Goal: Task Accomplishment & Management: Use online tool/utility

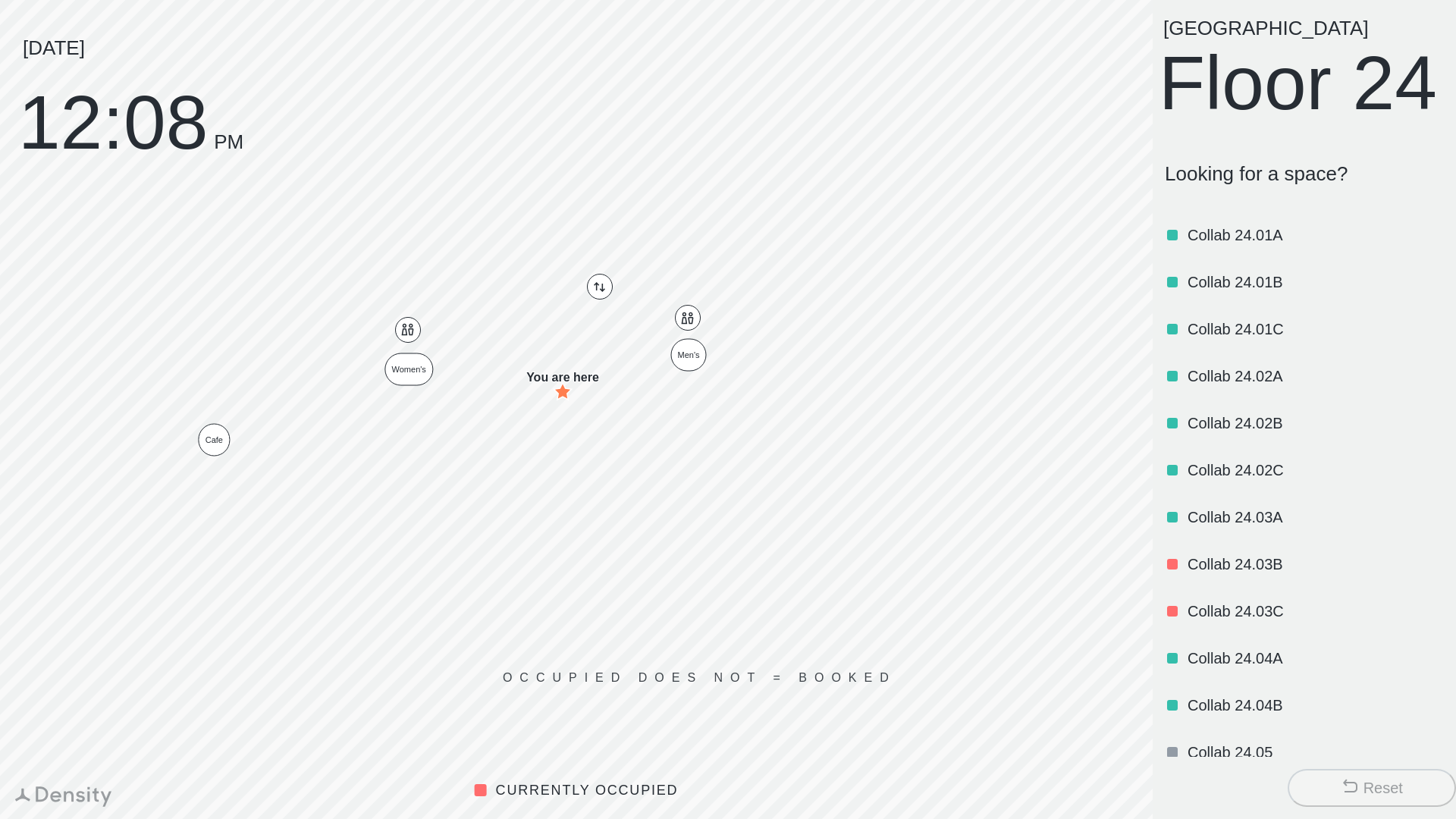
click at [1364, 777] on div "Reset" at bounding box center [1383, 787] width 39 height 21
click at [1371, 784] on div "Reset" at bounding box center [1383, 787] width 39 height 21
click at [1371, 778] on div "Reset" at bounding box center [1383, 787] width 39 height 21
click at [1371, 779] on div "Reset" at bounding box center [1383, 787] width 39 height 21
click at [1358, 790] on div "Reset" at bounding box center [1371, 787] width 62 height 21
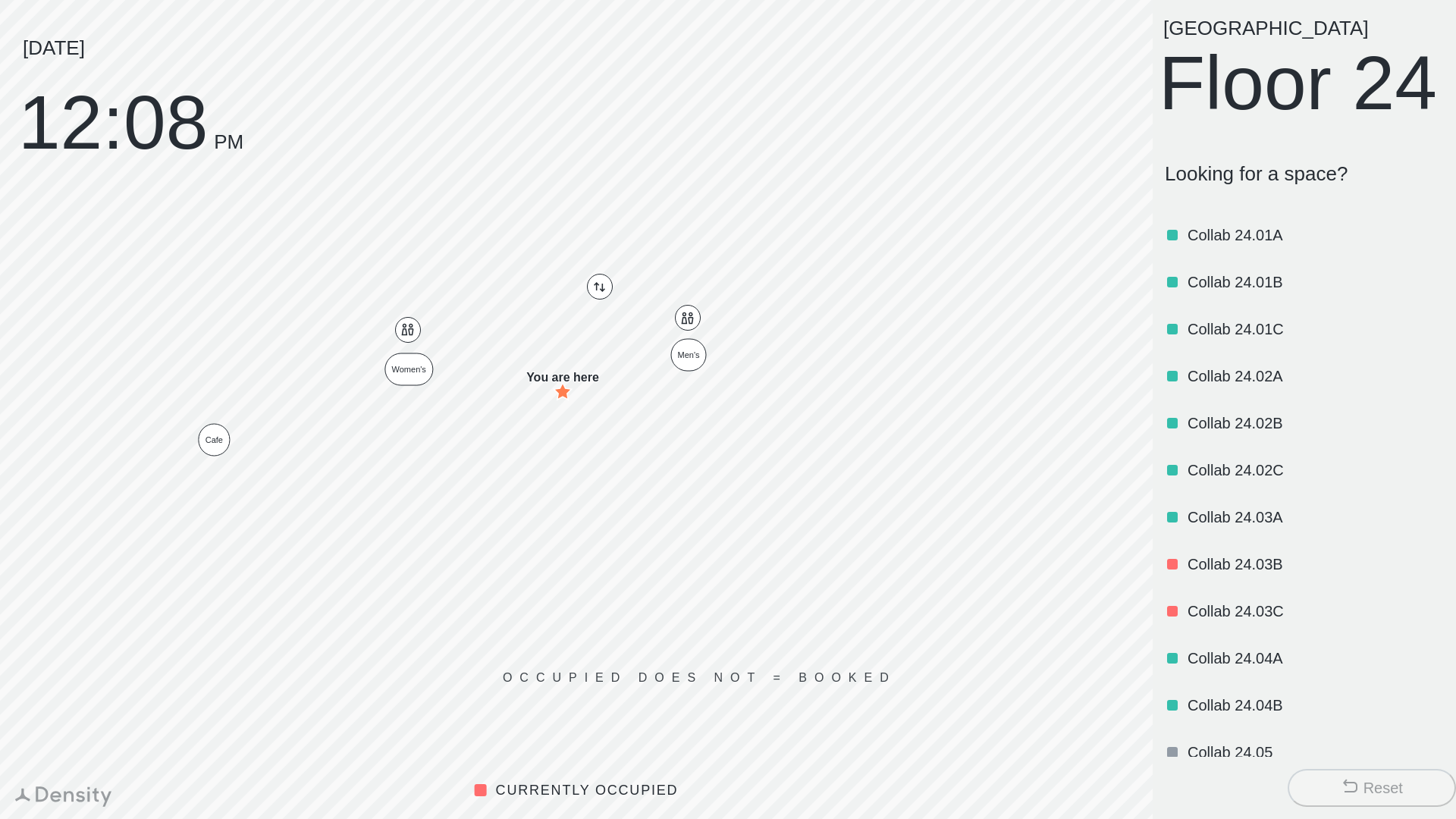
click at [1345, 796] on span at bounding box center [1350, 787] width 18 height 21
click at [1331, 799] on button "Reset" at bounding box center [1371, 787] width 168 height 38
click at [1324, 796] on button "Reset" at bounding box center [1371, 787] width 168 height 38
click at [1319, 799] on button "Reset" at bounding box center [1371, 787] width 168 height 38
click at [1314, 802] on button "Reset" at bounding box center [1371, 787] width 168 height 38
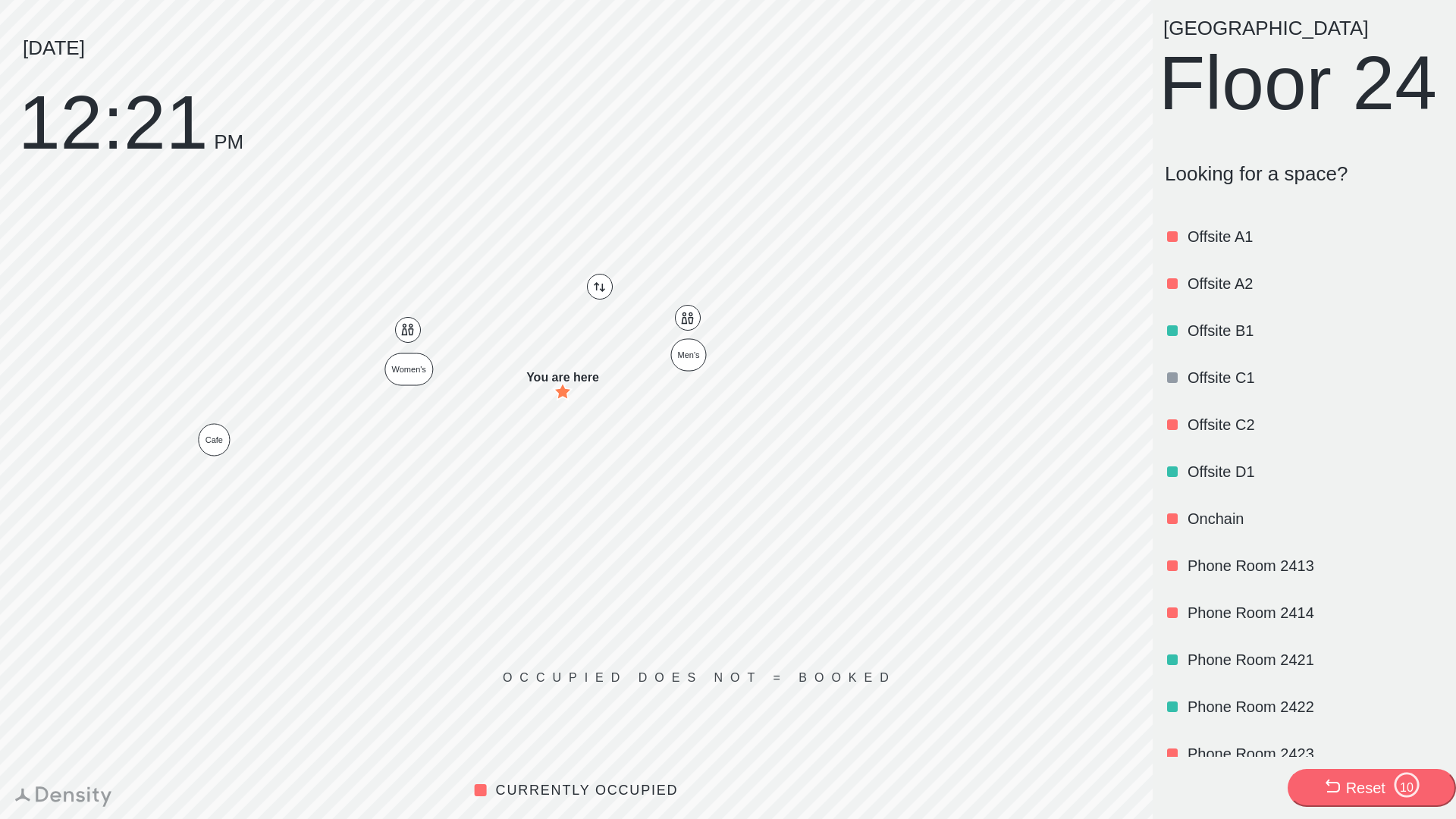
scroll to position [753, 0]
click at [1225, 433] on p "Offsite C2" at bounding box center [1314, 422] width 253 height 21
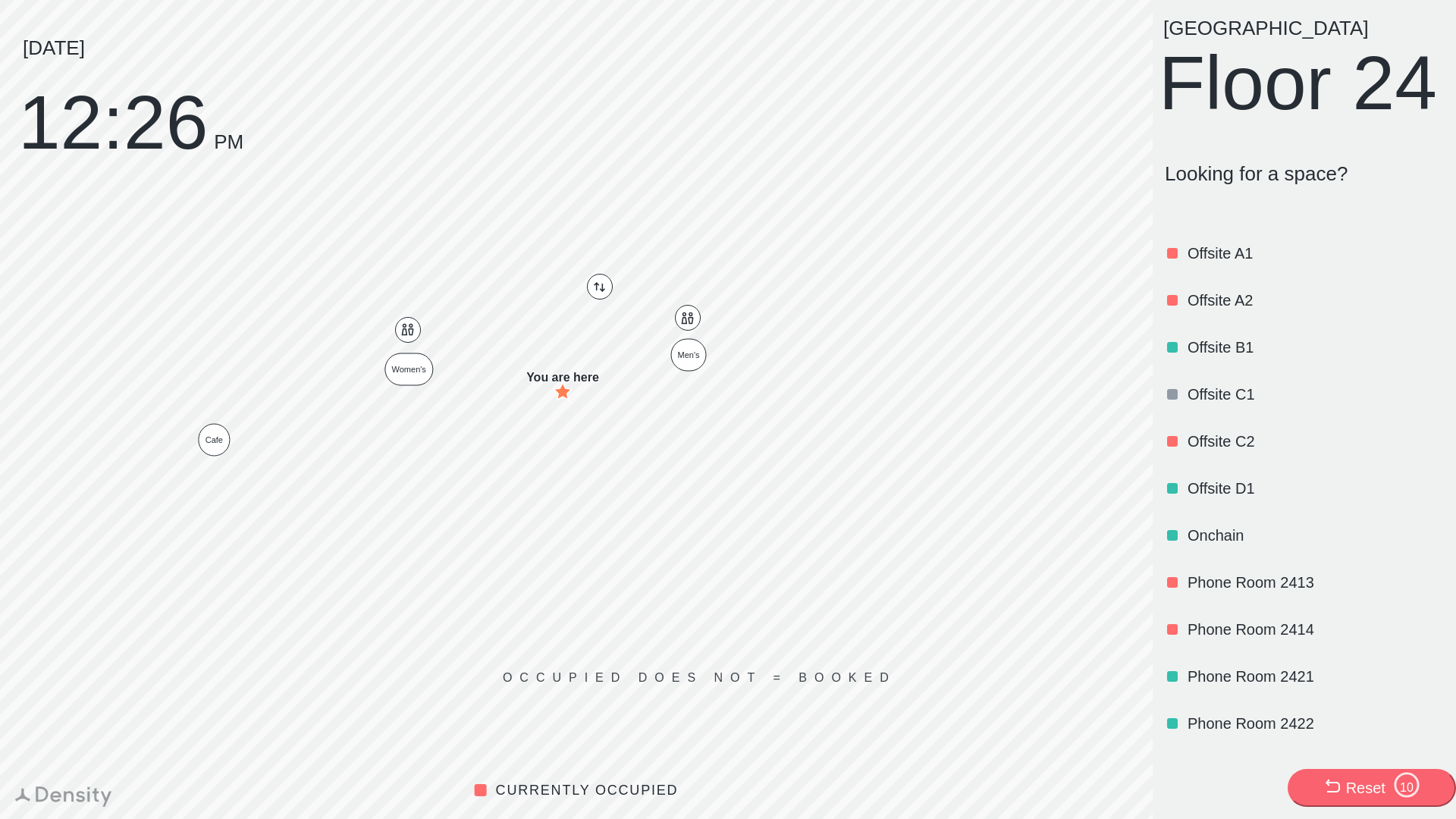
scroll to position [736, 0]
click at [1237, 513] on div "Offsite D1" at bounding box center [1314, 487] width 253 height 52
